Goal: Information Seeking & Learning: Learn about a topic

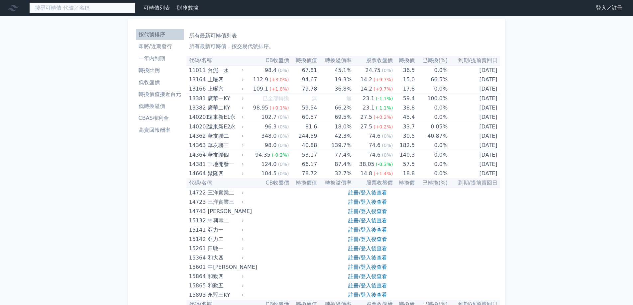
click at [110, 11] on input at bounding box center [82, 7] width 106 height 11
type input "d"
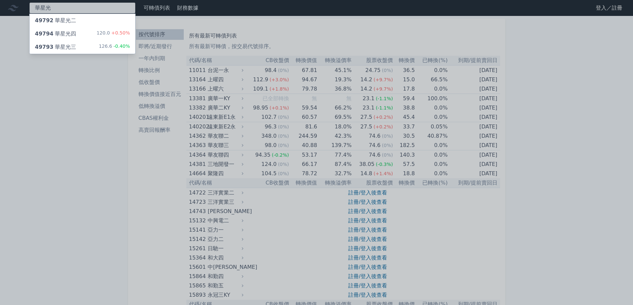
type input "華星光"
click at [113, 35] on span "+0.50%" at bounding box center [120, 32] width 20 height 5
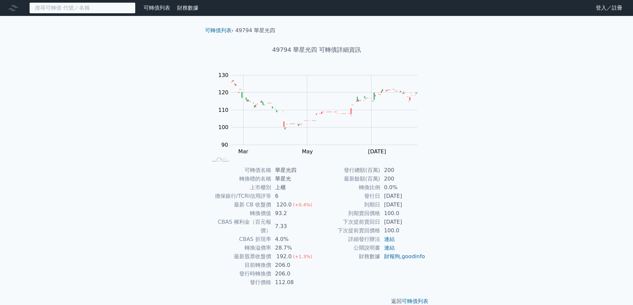
click at [58, 8] on input at bounding box center [82, 7] width 106 height 11
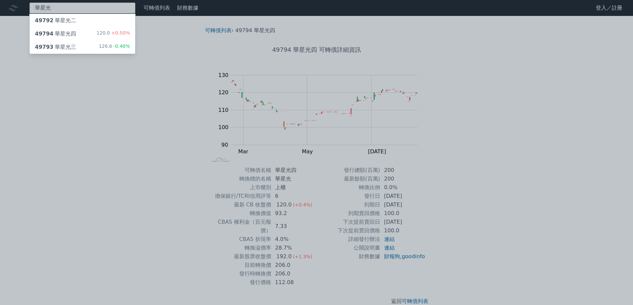
type input "華星光"
click at [92, 46] on div "49793 華星光三 126.6 -0.40%" at bounding box center [83, 47] width 106 height 13
